Goal: Information Seeking & Learning: Learn about a topic

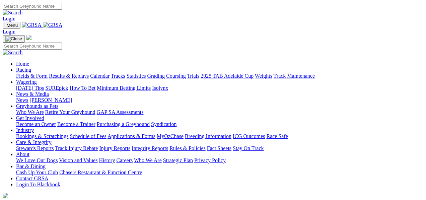
scroll to position [245, 0]
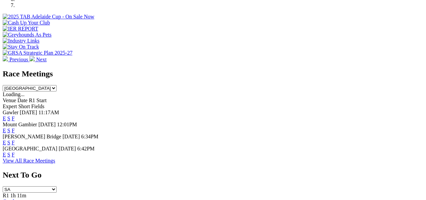
click at [6, 115] on link "E" at bounding box center [4, 118] width 3 height 6
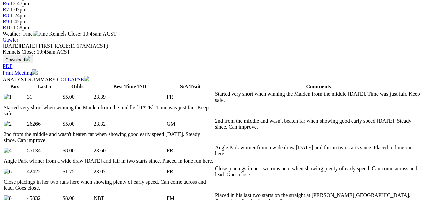
scroll to position [268, 0]
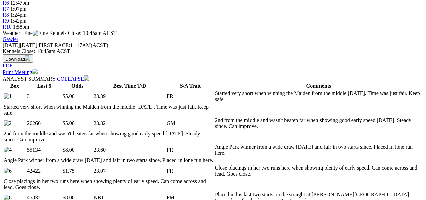
select select "10"
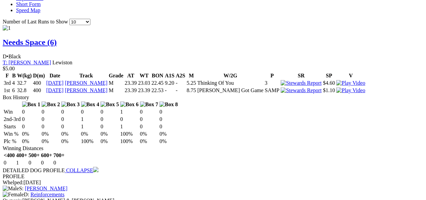
scroll to position [647, 0]
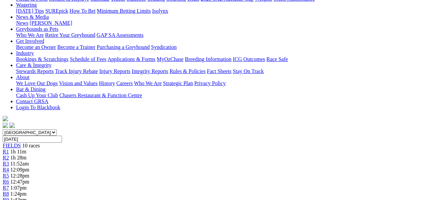
scroll to position [44, 0]
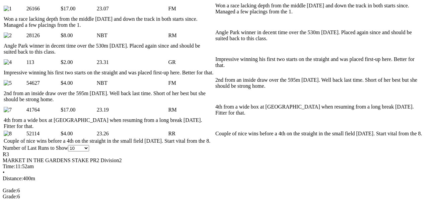
scroll to position [357, 0]
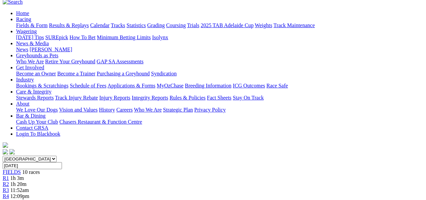
scroll to position [22, 0]
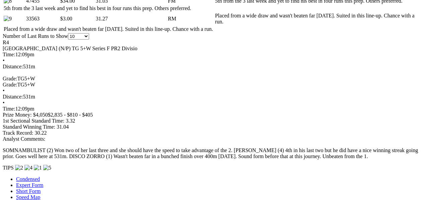
scroll to position [462, 0]
